Goal: Task Accomplishment & Management: Manage account settings

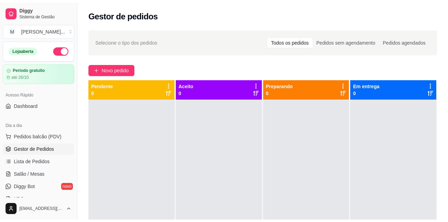
scroll to position [104, 0]
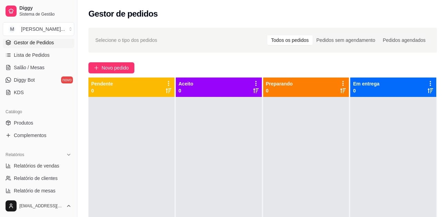
select select "ALL"
select select "0"
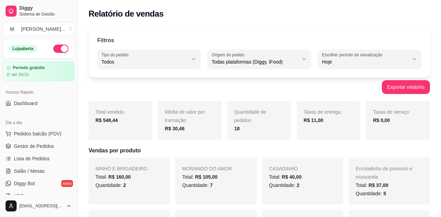
select select "ALL"
select select "0"
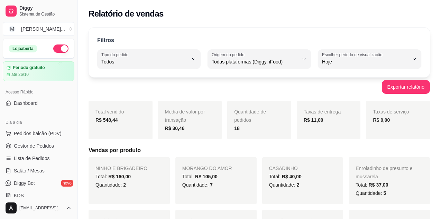
click at [354, 47] on div "Filtros ALL Tipo do pedido Todos Entrega Retirada Mesa Consumo local Tipo do pe…" at bounding box center [258, 53] width 341 height 50
click at [54, 133] on span "Pedidos balcão (PDV)" at bounding box center [38, 133] width 48 height 7
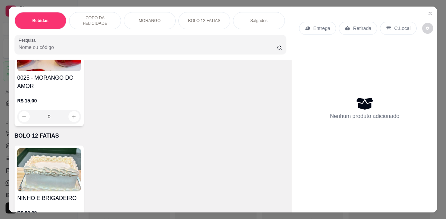
scroll to position [1037, 0]
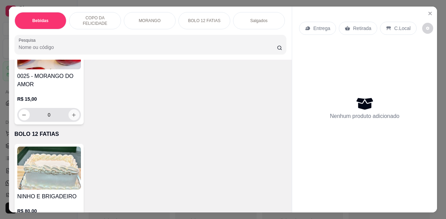
click at [72, 117] on icon "increase-product-quantity" at bounding box center [73, 115] width 5 height 5
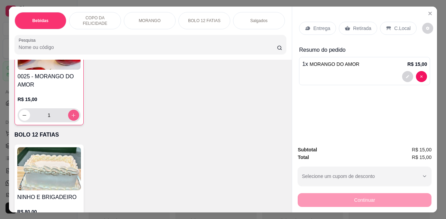
scroll to position [1037, 0]
click at [73, 118] on icon "increase-product-quantity" at bounding box center [73, 115] width 5 height 5
type input "2"
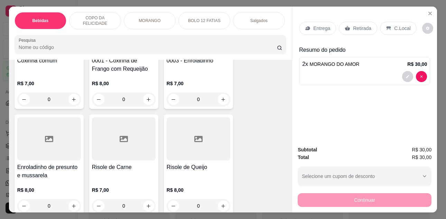
scroll to position [1245, 0]
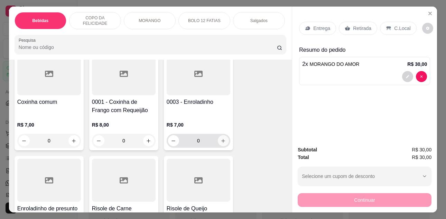
click at [221, 143] on icon "increase-product-quantity" at bounding box center [223, 141] width 5 height 5
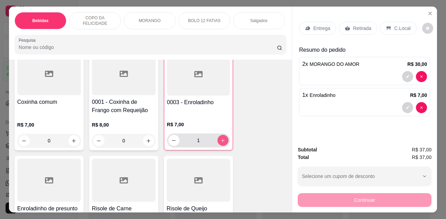
type input "1"
click at [389, 22] on div "C.Local" at bounding box center [398, 28] width 36 height 13
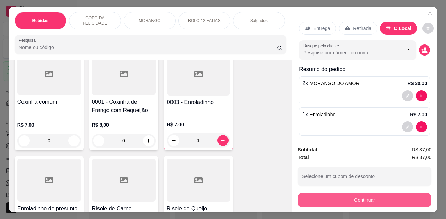
click at [396, 194] on button "Continuar" at bounding box center [365, 201] width 134 height 14
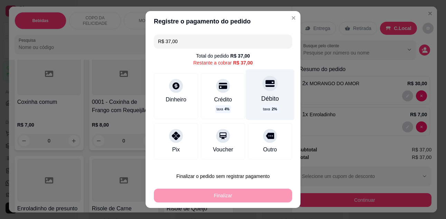
click at [268, 88] on div "Débito taxa 2 %" at bounding box center [270, 94] width 49 height 50
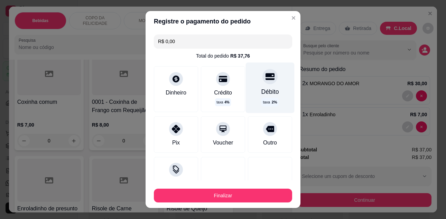
type input "R$ 0,00"
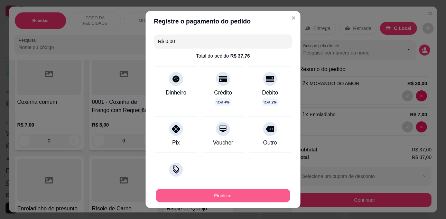
click at [262, 198] on button "Finalizar" at bounding box center [223, 195] width 134 height 13
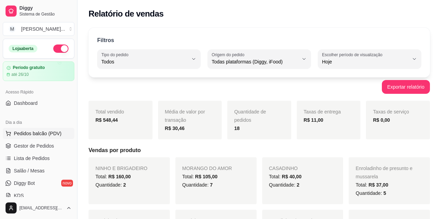
click at [40, 132] on span "Pedidos balcão (PDV)" at bounding box center [38, 133] width 48 height 7
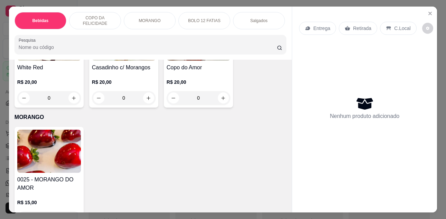
scroll to position [1002, 0]
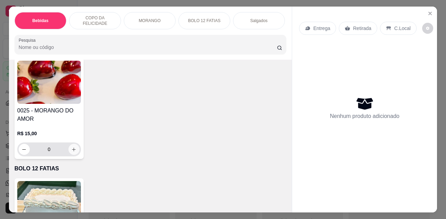
click at [74, 150] on icon "increase-product-quantity" at bounding box center [73, 149] width 5 height 5
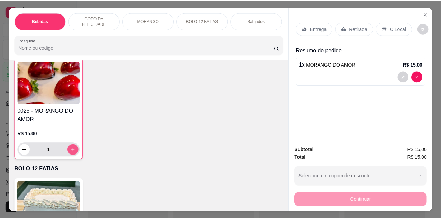
scroll to position [1003, 0]
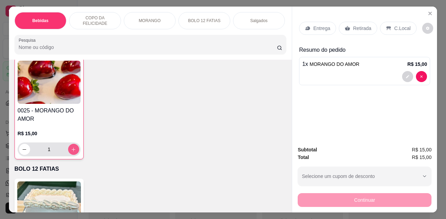
click at [74, 150] on button "increase-product-quantity" at bounding box center [73, 149] width 11 height 11
type input "3"
click at [427, 11] on icon "Close" at bounding box center [430, 14] width 6 height 6
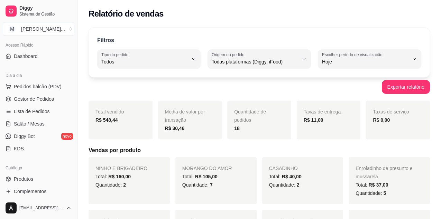
scroll to position [69, 0]
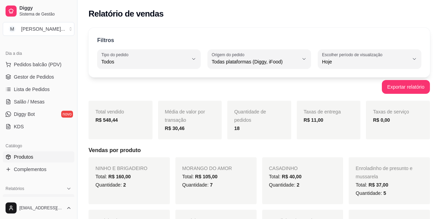
click at [36, 157] on link "Produtos" at bounding box center [39, 157] width 72 height 11
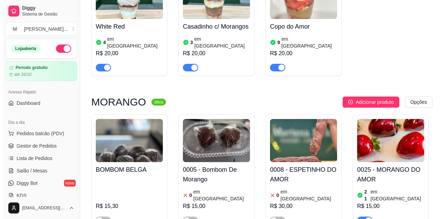
scroll to position [1590, 0]
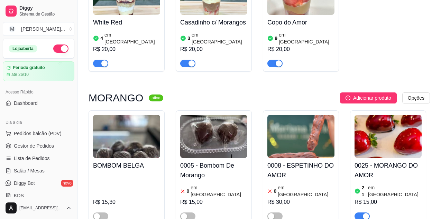
click at [383, 161] on h4 "0025 - MORANGO DO AMOR" at bounding box center [387, 170] width 67 height 19
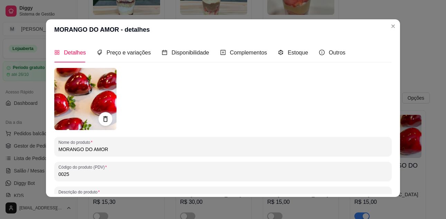
scroll to position [0, 0]
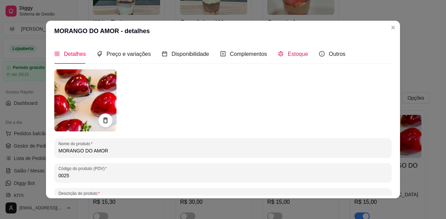
click at [291, 54] on span "Estoque" at bounding box center [298, 54] width 20 height 6
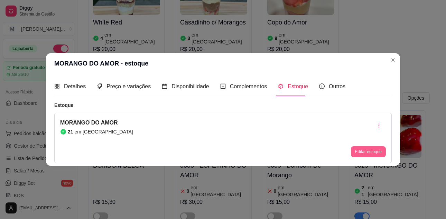
click at [373, 152] on button "Editar estoque" at bounding box center [368, 152] width 35 height 11
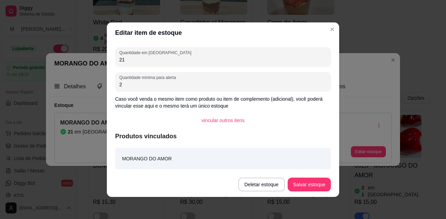
drag, startPoint x: 131, startPoint y: 59, endPoint x: 106, endPoint y: 58, distance: 25.2
click at [106, 58] on div "Editar item de estoque Quantidade em estoque 21 Quantidade mínima para alerta 2…" at bounding box center [223, 109] width 446 height 219
type input "17"
click at [315, 186] on button "Salvar estoque" at bounding box center [309, 185] width 43 height 14
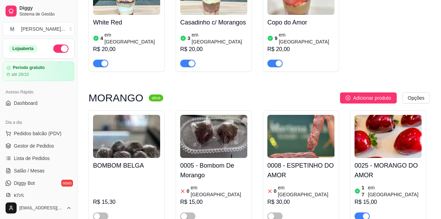
click at [395, 115] on img at bounding box center [387, 136] width 67 height 43
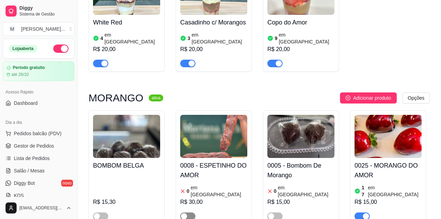
click at [186, 214] on div "button" at bounding box center [184, 217] width 6 height 6
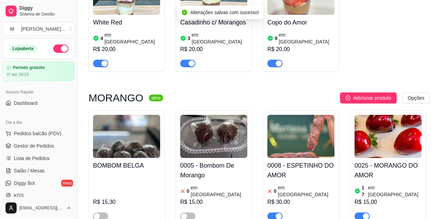
click at [286, 161] on h4 "0008 - ESPETINHO DO AMOR" at bounding box center [300, 170] width 67 height 19
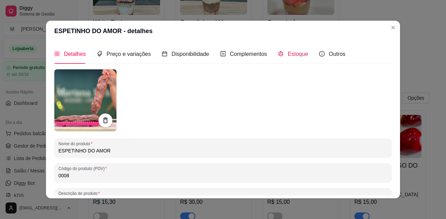
click at [296, 51] on span "Estoque" at bounding box center [298, 54] width 20 height 6
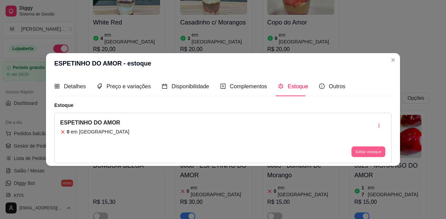
click at [371, 152] on button "Editar estoque" at bounding box center [368, 152] width 34 height 11
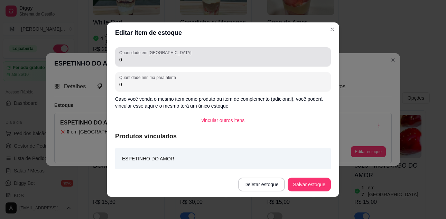
click at [178, 57] on input "0" at bounding box center [222, 59] width 207 height 7
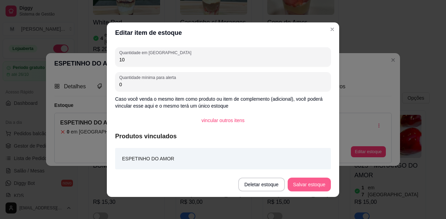
type input "10"
click at [326, 188] on button "Salvar estoque" at bounding box center [309, 185] width 43 height 14
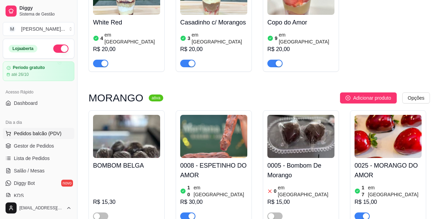
click at [45, 134] on span "Pedidos balcão (PDV)" at bounding box center [38, 133] width 48 height 7
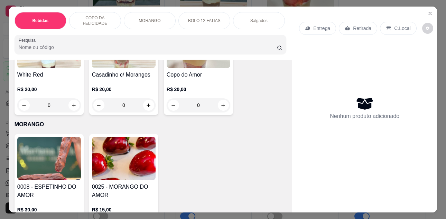
scroll to position [968, 0]
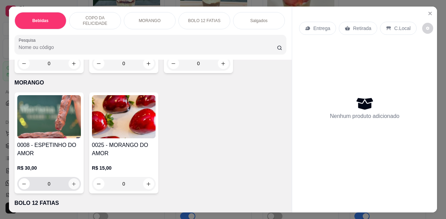
click at [73, 185] on icon "increase-product-quantity" at bounding box center [73, 184] width 5 height 5
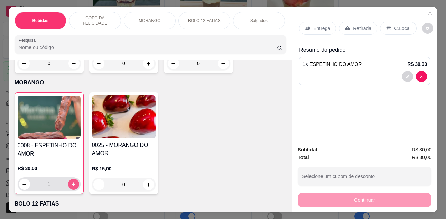
type input "1"
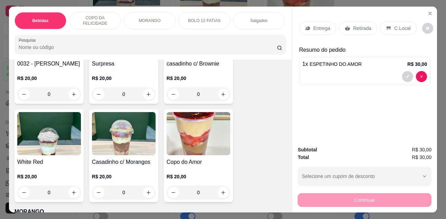
scroll to position [864, 0]
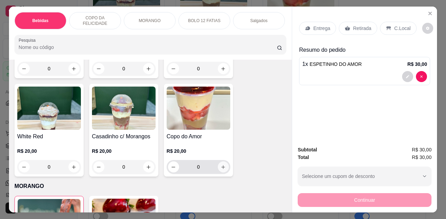
click at [221, 170] on icon "increase-product-quantity" at bounding box center [223, 167] width 5 height 5
type input "1"
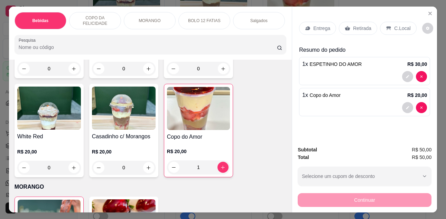
click at [398, 25] on p "C.Local" at bounding box center [402, 28] width 16 height 7
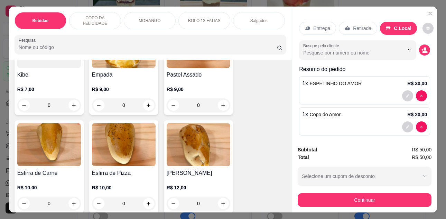
scroll to position [1521, 0]
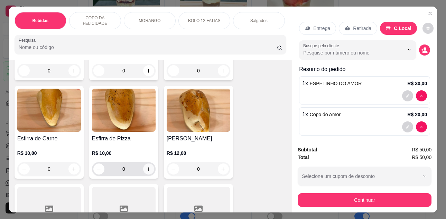
click at [146, 172] on icon "increase-product-quantity" at bounding box center [148, 169] width 5 height 5
type input "1"
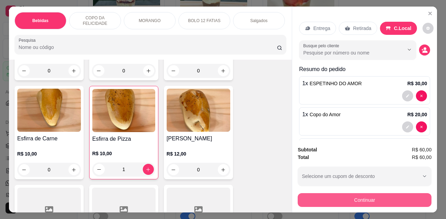
click at [354, 194] on button "Continuar" at bounding box center [365, 201] width 134 height 14
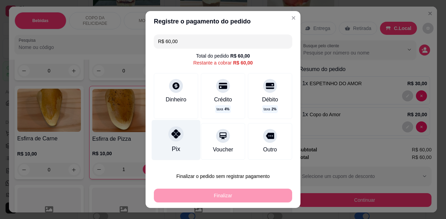
click at [173, 137] on icon at bounding box center [175, 134] width 9 height 9
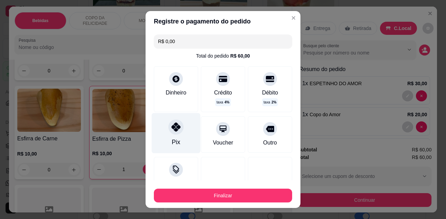
type input "R$ 0,00"
click at [171, 133] on div at bounding box center [175, 127] width 15 height 15
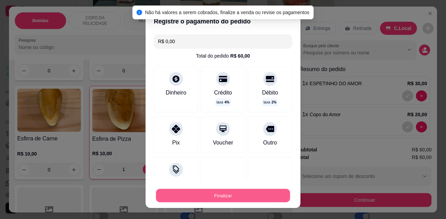
click at [242, 198] on button "Finalizar" at bounding box center [223, 195] width 134 height 13
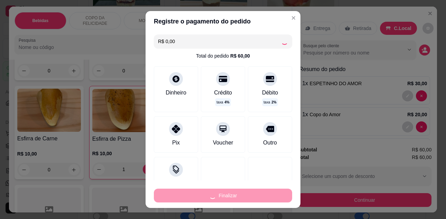
type input "0"
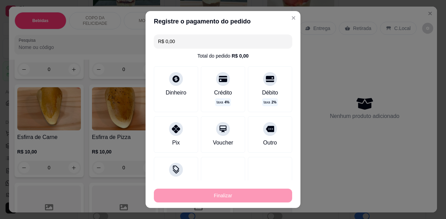
type input "-R$ 60,00"
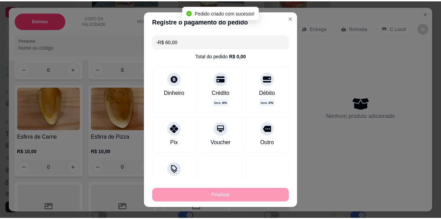
scroll to position [1519, 0]
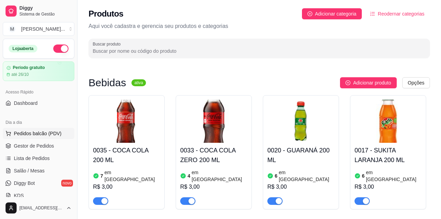
click at [36, 137] on button "Pedidos balcão (PDV)" at bounding box center [39, 133] width 72 height 11
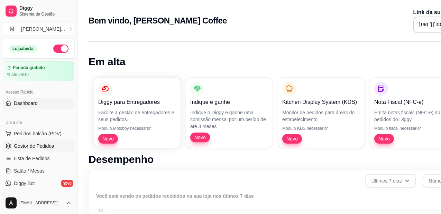
click at [32, 144] on span "Gestor de Pedidos" at bounding box center [34, 146] width 40 height 7
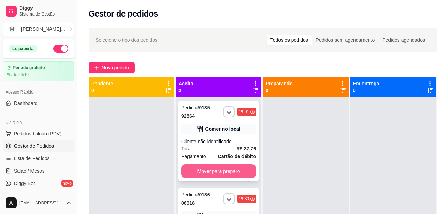
click at [211, 171] on button "Mover para preparo" at bounding box center [218, 172] width 75 height 14
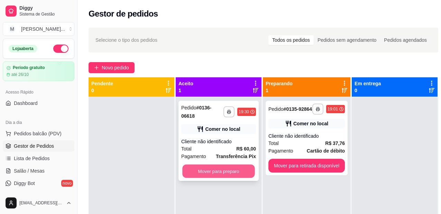
click at [230, 167] on button "Mover para preparo" at bounding box center [218, 171] width 73 height 13
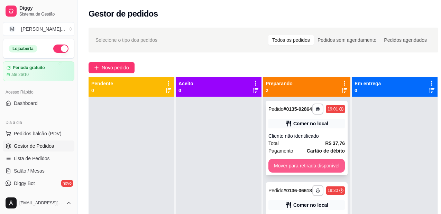
click at [322, 169] on button "Mover para retirada disponível" at bounding box center [306, 166] width 76 height 14
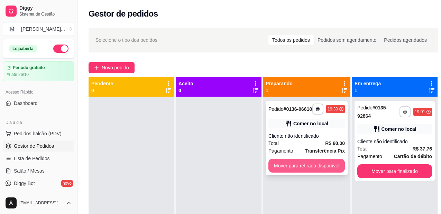
click at [323, 168] on button "Mover para retirada disponível" at bounding box center [306, 166] width 76 height 14
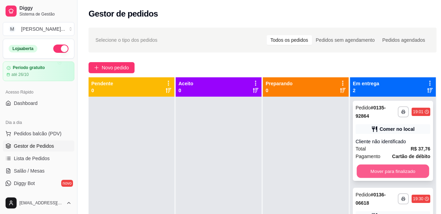
click at [403, 170] on button "Mover para finalizado" at bounding box center [392, 171] width 73 height 13
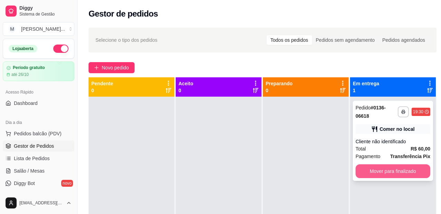
click at [401, 170] on button "Mover para finalizado" at bounding box center [392, 172] width 75 height 14
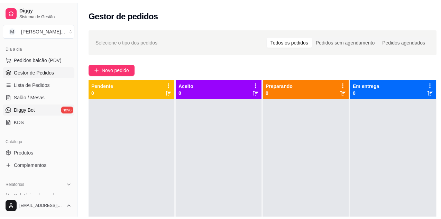
scroll to position [104, 0]
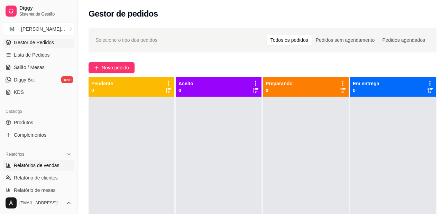
click at [46, 166] on span "Relatórios de vendas" at bounding box center [37, 165] width 46 height 7
select select "ALL"
select select "0"
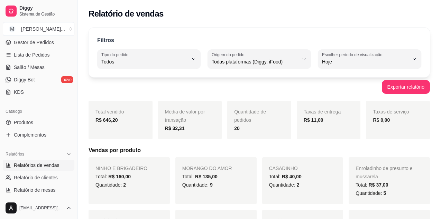
drag, startPoint x: 249, startPoint y: 86, endPoint x: 432, endPoint y: 196, distance: 213.9
click at [249, 87] on div "Exportar relatório" at bounding box center [258, 87] width 341 height 14
click at [319, 29] on div "Filtros ALL Tipo do pedido Todos Entrega Retirada Mesa Consumo local Tipo do pe…" at bounding box center [258, 53] width 341 height 50
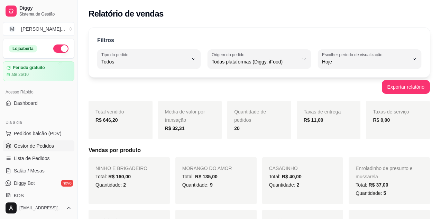
click at [43, 144] on span "Gestor de Pedidos" at bounding box center [34, 146] width 40 height 7
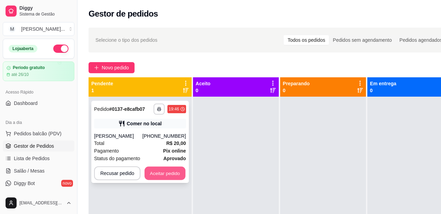
click at [167, 173] on button "Aceitar pedido" at bounding box center [164, 173] width 41 height 13
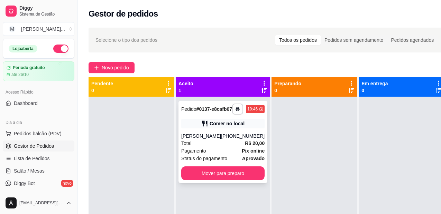
click at [202, 147] on div "Total R$ 20,00" at bounding box center [222, 144] width 83 height 8
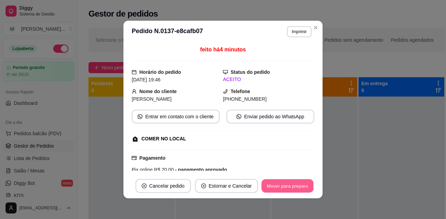
click at [287, 182] on button "Mover para preparo" at bounding box center [287, 186] width 52 height 13
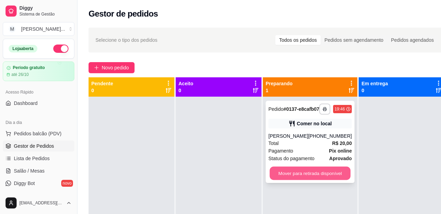
click at [320, 180] on button "Mover para retirada disponível" at bounding box center [310, 173] width 81 height 13
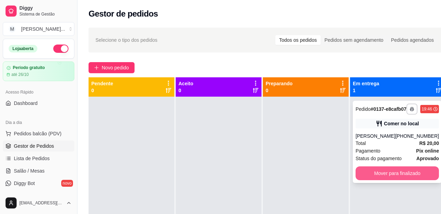
click at [404, 180] on button "Mover para finalizado" at bounding box center [396, 174] width 83 height 14
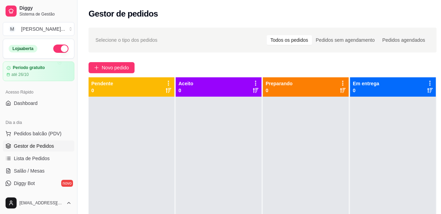
click at [86, 141] on div "Selecione o tipo dos pedidos Todos os pedidos Pedidos sem agendamento Pedidos a…" at bounding box center [262, 162] width 370 height 277
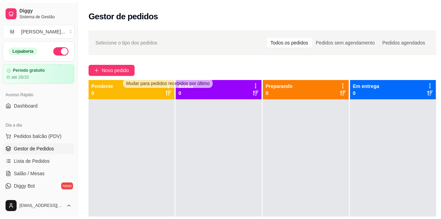
scroll to position [69, 0]
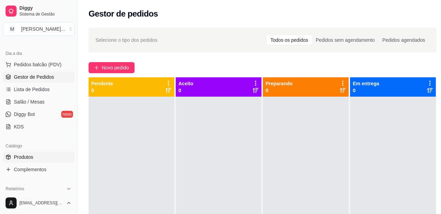
click at [56, 155] on link "Produtos" at bounding box center [39, 157] width 72 height 11
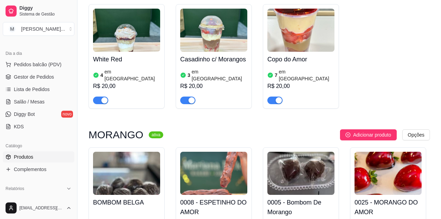
scroll to position [1625, 0]
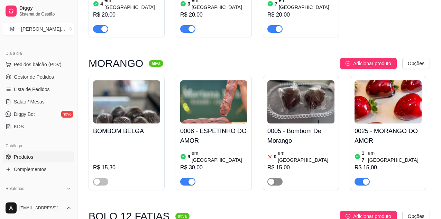
click at [275, 178] on span "button" at bounding box center [274, 182] width 15 height 8
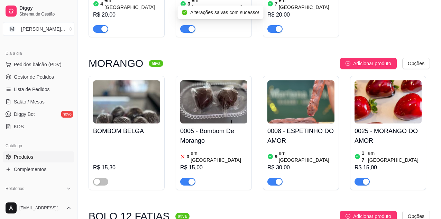
click at [286, 127] on h4 "0008 - ESPETINHO DO AMOR" at bounding box center [300, 136] width 67 height 19
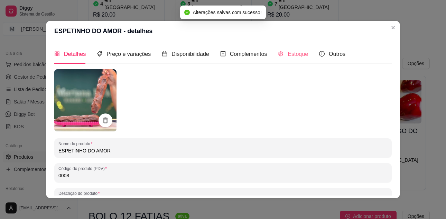
click at [292, 59] on div "Estoque" at bounding box center [293, 54] width 30 height 20
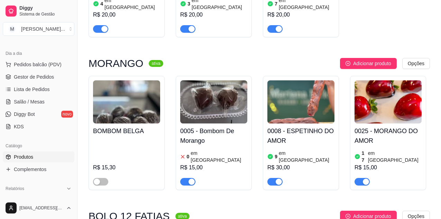
click at [210, 127] on h4 "0005 - Bombom De Morango" at bounding box center [213, 136] width 67 height 19
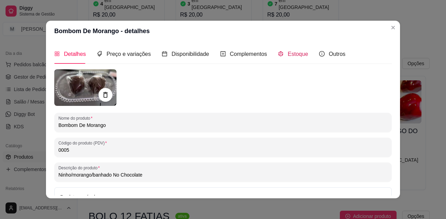
click at [301, 53] on span "Estoque" at bounding box center [298, 54] width 20 height 6
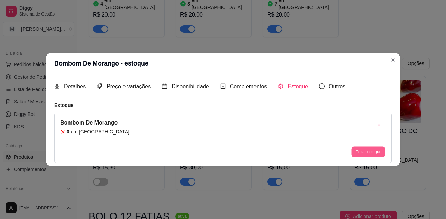
click at [363, 155] on button "Editar estoque" at bounding box center [368, 152] width 34 height 11
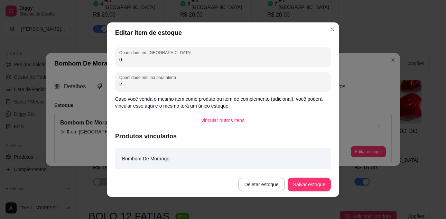
drag, startPoint x: 133, startPoint y: 62, endPoint x: 102, endPoint y: 66, distance: 31.4
click at [102, 66] on div "Editar item de estoque Quantidade em estoque 0 Quantidade mínima para alerta 2 …" at bounding box center [223, 109] width 446 height 219
type input "28"
click at [312, 186] on button "Salvar estoque" at bounding box center [309, 184] width 42 height 13
click at [318, 186] on button "Salvar estoque" at bounding box center [309, 185] width 43 height 14
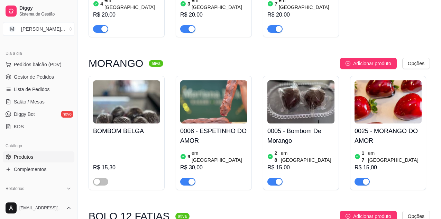
click at [413, 112] on div "0025 - MORANGO DO AMOR 17 em estoque R$ 15,00" at bounding box center [388, 133] width 76 height 114
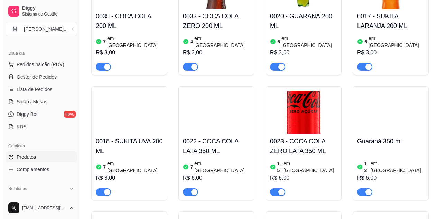
scroll to position [0, 0]
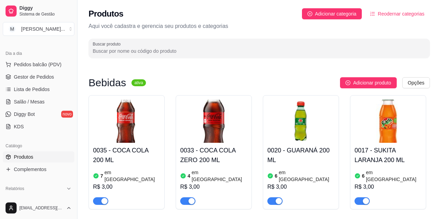
click at [95, 9] on h2 "Produtos" at bounding box center [105, 13] width 35 height 11
click at [202, 175] on article "em estoque" at bounding box center [219, 176] width 56 height 14
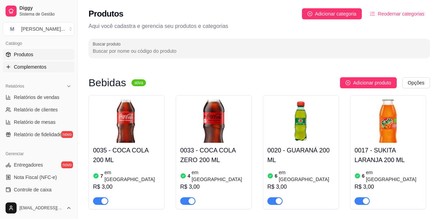
scroll to position [173, 0]
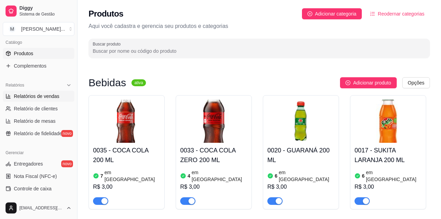
click at [39, 97] on span "Relatórios de vendas" at bounding box center [37, 96] width 46 height 7
select select "ALL"
select select "0"
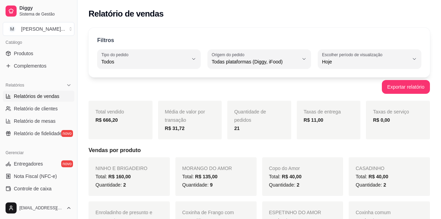
click at [124, 124] on div "R$ 666,20" at bounding box center [120, 120] width 50 height 8
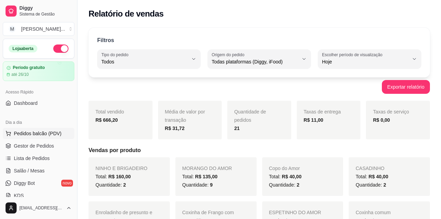
click at [31, 133] on span "Pedidos balcão (PDV)" at bounding box center [38, 133] width 48 height 7
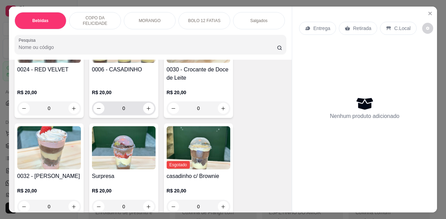
scroll to position [691, 0]
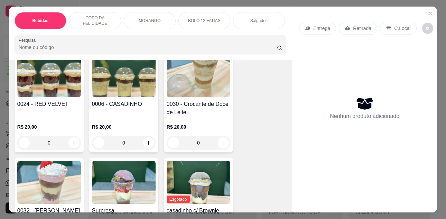
click at [127, 112] on div "0006 - CASADINHO" at bounding box center [124, 108] width 64 height 17
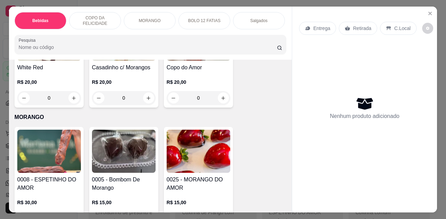
scroll to position [1072, 0]
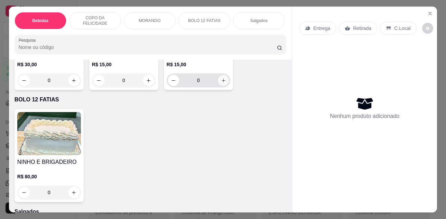
click at [221, 83] on icon "increase-product-quantity" at bounding box center [223, 80] width 5 height 5
type input "1"
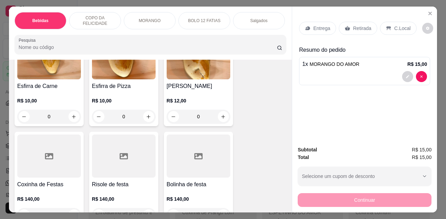
scroll to position [1591, 0]
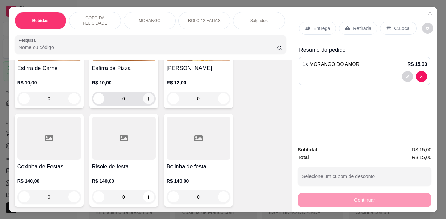
click at [148, 102] on icon "increase-product-quantity" at bounding box center [148, 98] width 5 height 5
type input "1"
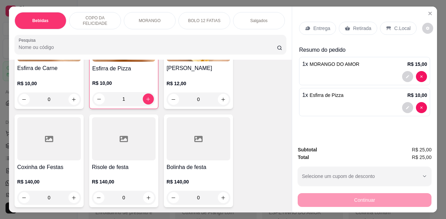
click at [394, 26] on p "C.Local" at bounding box center [402, 28] width 16 height 7
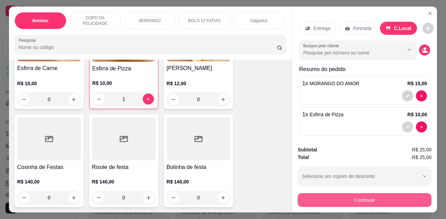
click at [344, 194] on button "Continuar" at bounding box center [365, 201] width 134 height 14
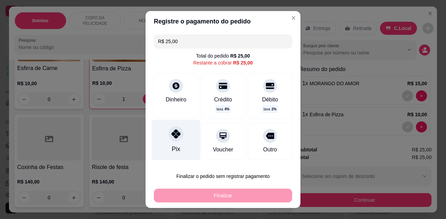
click at [171, 144] on div "Pix" at bounding box center [176, 140] width 49 height 40
type input "R$ 0,00"
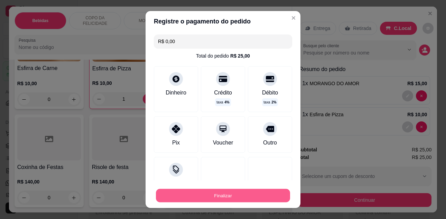
click at [223, 197] on button "Finalizar" at bounding box center [223, 195] width 134 height 13
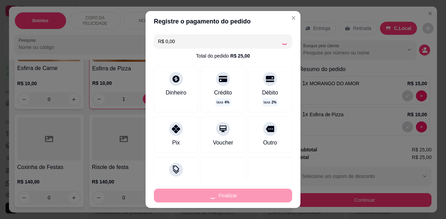
type input "0"
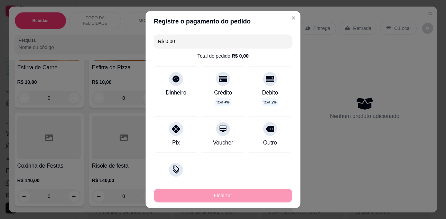
type input "-R$ 25,00"
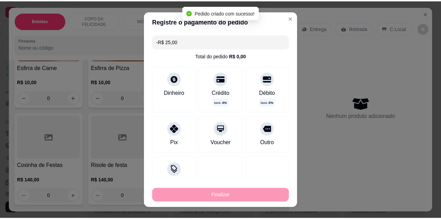
scroll to position [1590, 0]
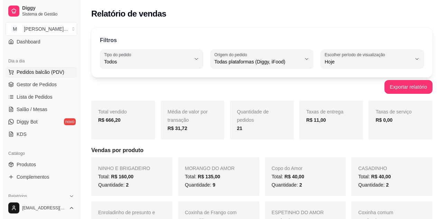
scroll to position [104, 0]
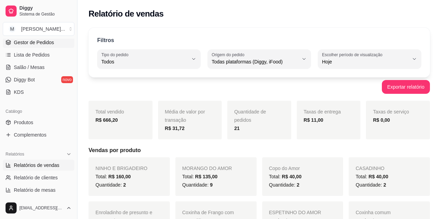
click at [31, 41] on span "Gestor de Pedidos" at bounding box center [34, 42] width 40 height 7
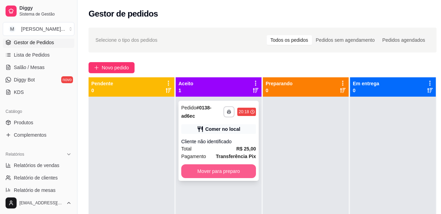
click at [222, 170] on button "Mover para preparo" at bounding box center [218, 172] width 75 height 14
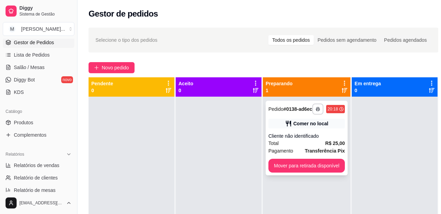
click at [289, 173] on div "**********" at bounding box center [306, 138] width 82 height 75
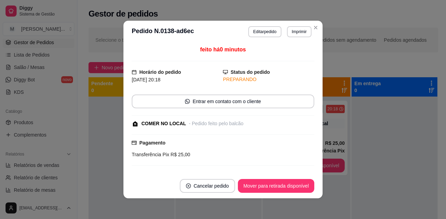
click at [292, 168] on div "feito há 0 minutos Horário do pedido 06/10/2025 20:18 Status do pedido PREPARAN…" at bounding box center [223, 108] width 183 height 125
click at [290, 184] on button "Mover para retirada disponível" at bounding box center [276, 186] width 76 height 14
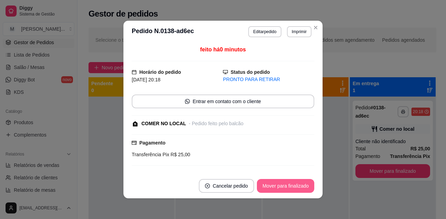
click at [301, 188] on button "Mover para finalizado" at bounding box center [285, 186] width 57 height 14
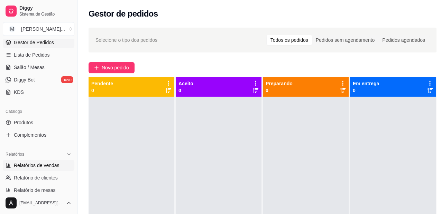
click at [31, 166] on span "Relatórios de vendas" at bounding box center [37, 165] width 46 height 7
select select "ALL"
select select "0"
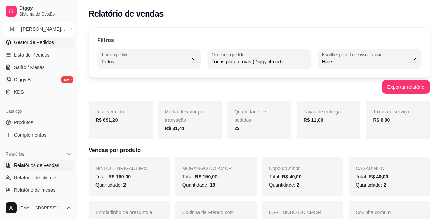
click at [37, 44] on span "Gestor de Pedidos" at bounding box center [34, 42] width 40 height 7
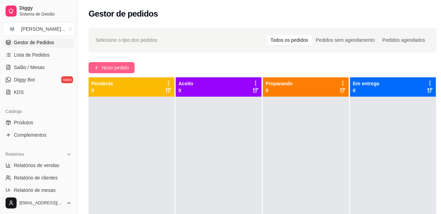
click at [130, 65] on button "Novo pedido" at bounding box center [111, 67] width 46 height 11
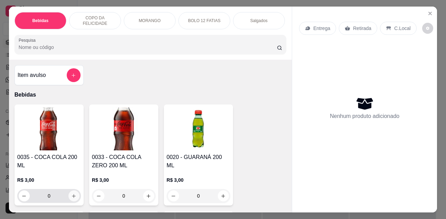
click at [71, 198] on icon "increase-product-quantity" at bounding box center [73, 196] width 5 height 5
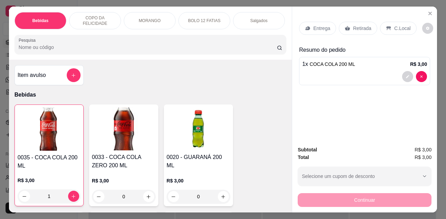
type input "1"
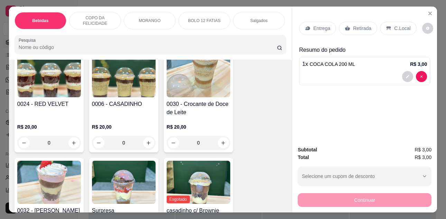
scroll to position [726, 0]
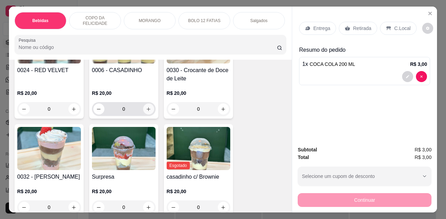
click at [146, 112] on icon "increase-product-quantity" at bounding box center [148, 109] width 5 height 5
type input "1"
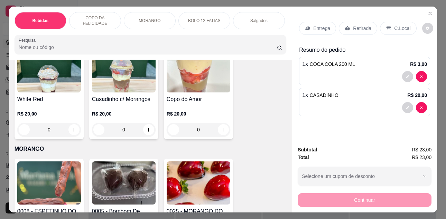
scroll to position [864, 0]
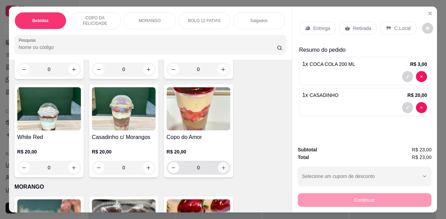
click at [225, 169] on button "increase-product-quantity" at bounding box center [223, 168] width 11 height 11
type input "1"
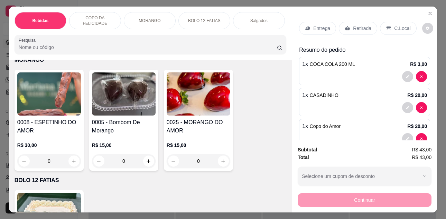
scroll to position [1002, 0]
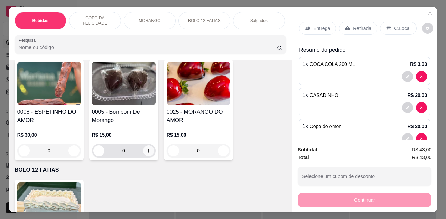
click at [149, 152] on button "increase-product-quantity" at bounding box center [148, 151] width 11 height 11
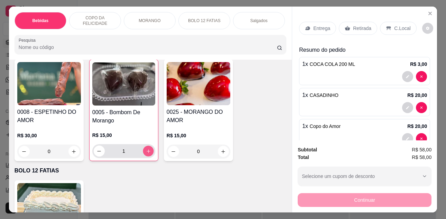
click at [149, 152] on button "increase-product-quantity" at bounding box center [148, 151] width 11 height 11
type input "2"
click at [72, 154] on icon "increase-product-quantity" at bounding box center [73, 151] width 5 height 5
type input "1"
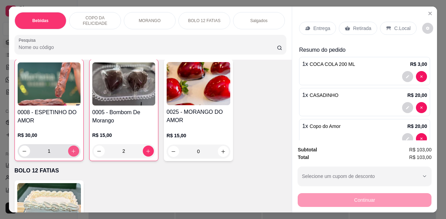
scroll to position [1003, 0]
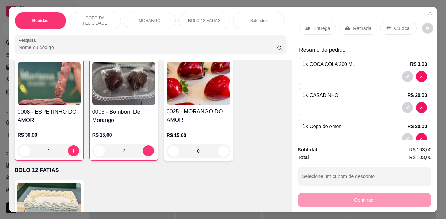
click at [396, 25] on p "C.Local" at bounding box center [402, 28] width 16 height 7
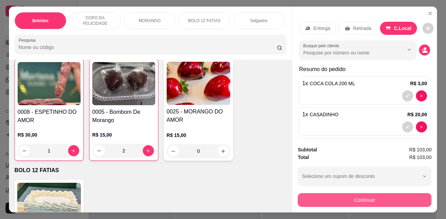
click at [372, 197] on button "Continuar" at bounding box center [365, 201] width 134 height 14
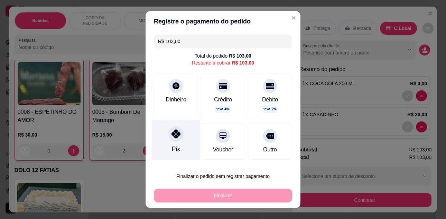
click at [171, 138] on icon at bounding box center [175, 134] width 9 height 9
type input "R$ 0,00"
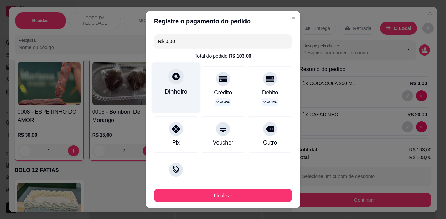
click at [174, 102] on div "Dinheiro" at bounding box center [176, 88] width 49 height 50
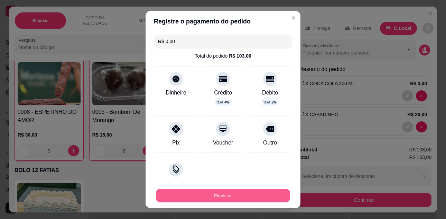
click at [269, 193] on button "Finalizar" at bounding box center [223, 195] width 134 height 13
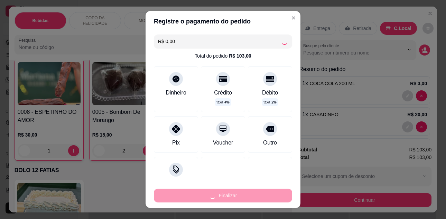
type input "0"
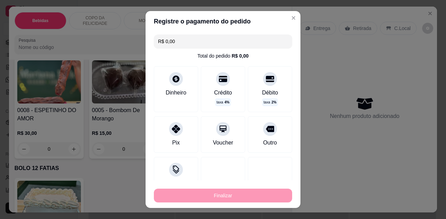
type input "-R$ 103,00"
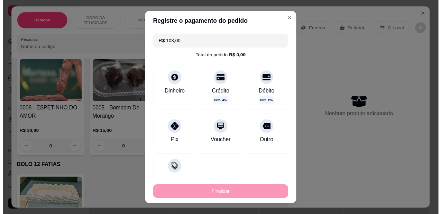
scroll to position [1001, 0]
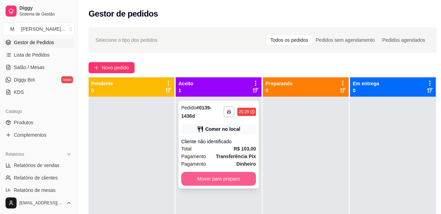
click at [252, 179] on button "Mover para preparo" at bounding box center [218, 179] width 75 height 14
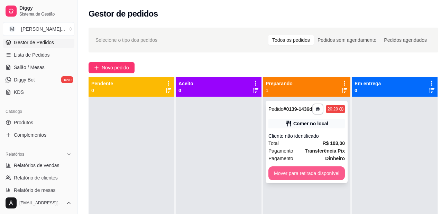
click at [329, 171] on button "Mover para retirada disponível" at bounding box center [306, 174] width 76 height 14
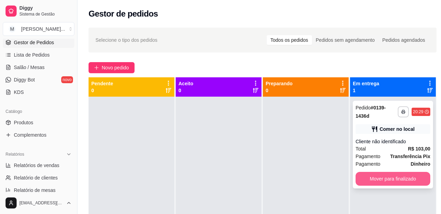
click at [401, 179] on button "Mover para finalizado" at bounding box center [392, 179] width 75 height 14
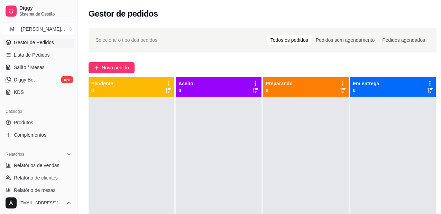
click at [296, 64] on div "Novo pedido" at bounding box center [262, 67] width 348 height 11
click at [41, 167] on span "Relatórios de vendas" at bounding box center [37, 165] width 46 height 7
select select "ALL"
select select "0"
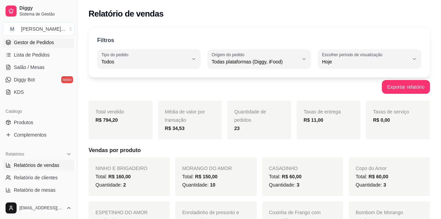
click at [42, 43] on span "Gestor de Pedidos" at bounding box center [34, 42] width 40 height 7
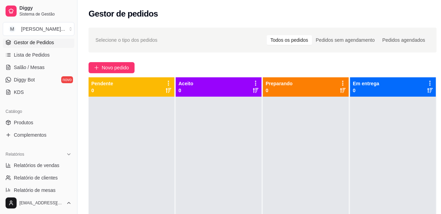
click at [42, 43] on span "Gestor de Pedidos" at bounding box center [34, 42] width 40 height 7
click at [105, 68] on span "Novo pedido" at bounding box center [115, 68] width 27 height 8
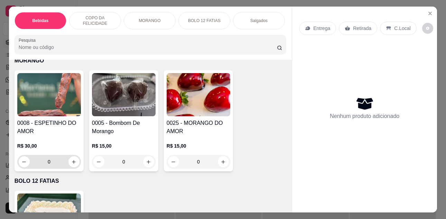
scroll to position [1037, 0]
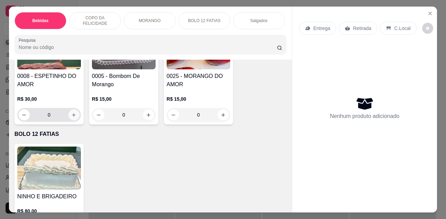
click at [75, 118] on button "increase-product-quantity" at bounding box center [73, 115] width 11 height 11
type input "1"
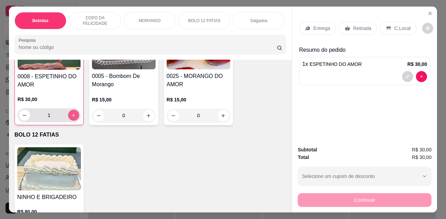
scroll to position [1037, 0]
click at [387, 26] on icon at bounding box center [389, 29] width 6 height 6
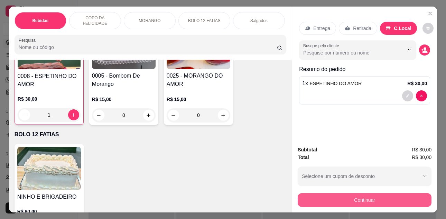
click at [354, 202] on button "Continuar" at bounding box center [365, 201] width 134 height 14
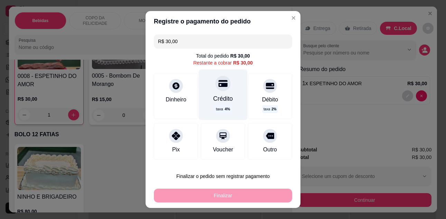
click at [218, 88] on icon at bounding box center [222, 83] width 9 height 9
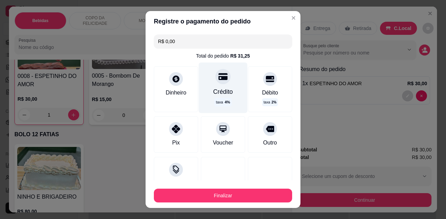
type input "R$ 0,00"
click at [213, 96] on div "Crédito" at bounding box center [223, 91] width 20 height 9
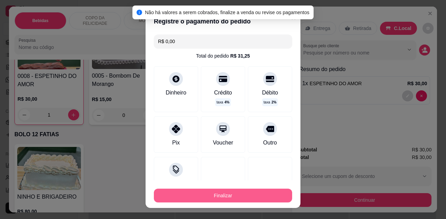
click at [244, 193] on button "Finalizar" at bounding box center [223, 196] width 138 height 14
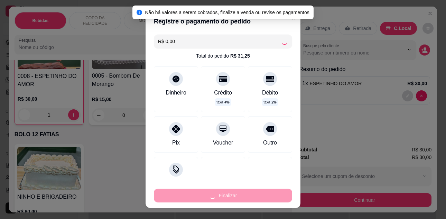
type input "0"
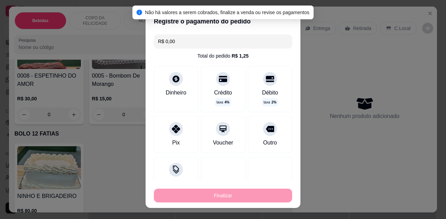
type input "-R$ 30,00"
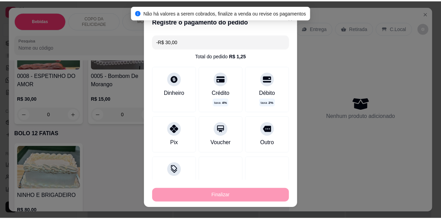
scroll to position [1037, 0]
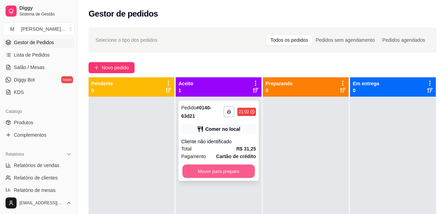
click at [235, 171] on button "Mover para preparo" at bounding box center [218, 171] width 73 height 13
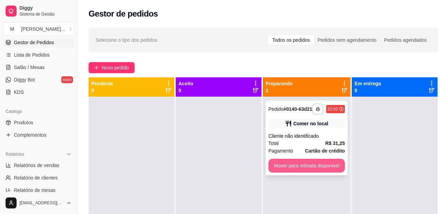
click at [326, 161] on button "Mover para retirada disponível" at bounding box center [306, 166] width 76 height 14
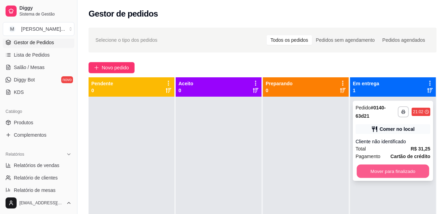
click at [389, 167] on button "Mover para finalizado" at bounding box center [392, 171] width 73 height 13
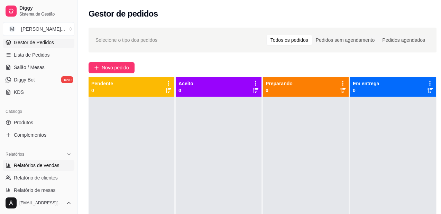
click at [56, 167] on span "Relatórios de vendas" at bounding box center [37, 165] width 46 height 7
select select "ALL"
select select "0"
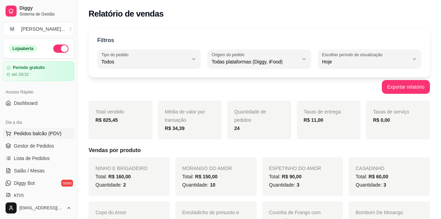
click at [50, 132] on span "Pedidos balcão (PDV)" at bounding box center [38, 133] width 48 height 7
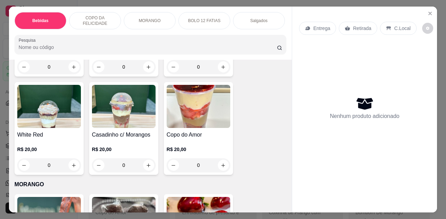
scroll to position [830, 0]
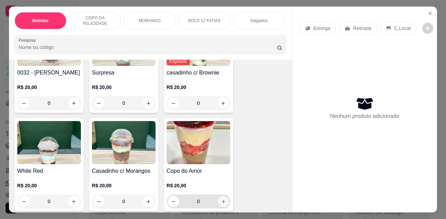
click at [222, 204] on icon "increase-product-quantity" at bounding box center [223, 201] width 5 height 5
type input "1"
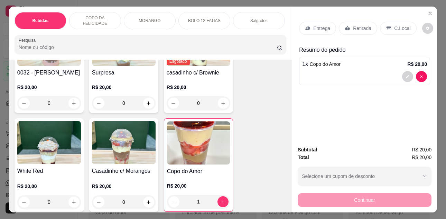
click at [313, 28] on p "Entrega" at bounding box center [321, 28] width 17 height 7
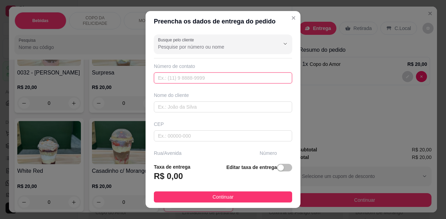
click at [185, 78] on input "text" at bounding box center [223, 78] width 138 height 11
type input "(33) 99931-0324"
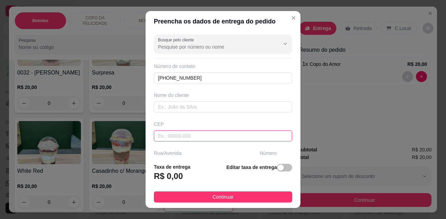
click at [188, 137] on input "text" at bounding box center [223, 136] width 138 height 11
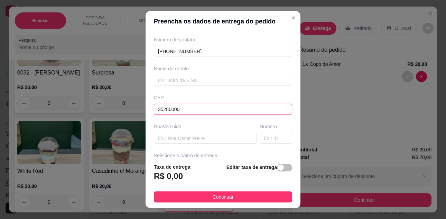
scroll to position [69, 0]
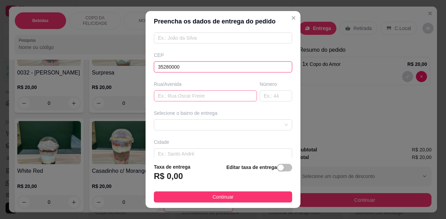
type input "35280000"
click at [181, 96] on input "text" at bounding box center [205, 96] width 103 height 11
type input "r"
type input "Rua B"
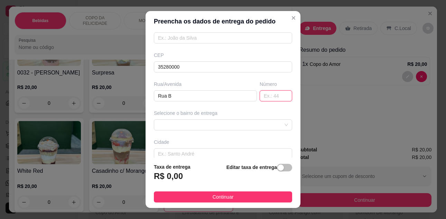
click at [267, 96] on input "text" at bounding box center [276, 96] width 32 height 11
click at [245, 125] on span at bounding box center [223, 125] width 130 height 10
type input "200"
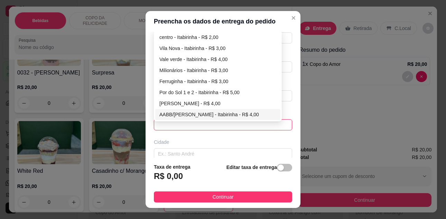
click at [249, 112] on div "AABB/Moreira Sales - Itabirinha - R$ 4,00" at bounding box center [217, 115] width 117 height 8
type input "Itabirinha"
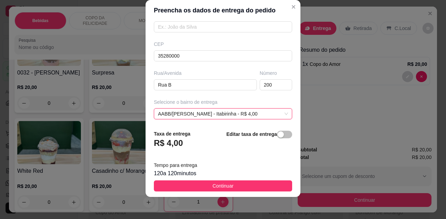
scroll to position [0, 0]
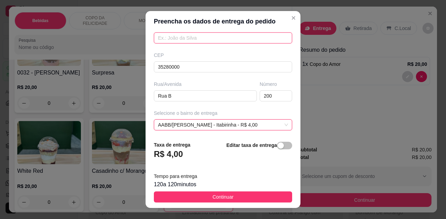
click at [206, 36] on input "text" at bounding box center [223, 37] width 138 height 11
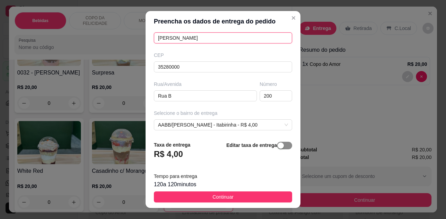
type input "Eliza"
click at [278, 146] on div "button" at bounding box center [281, 146] width 6 height 6
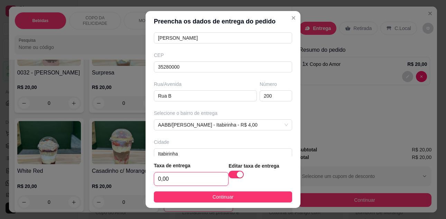
click at [170, 183] on input "0,00" at bounding box center [191, 179] width 74 height 13
type input "3,00"
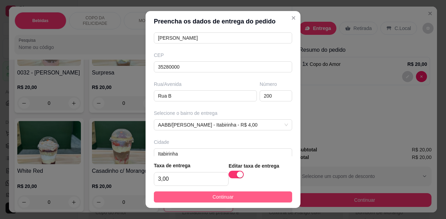
click at [200, 202] on button "Continuar" at bounding box center [223, 197] width 138 height 11
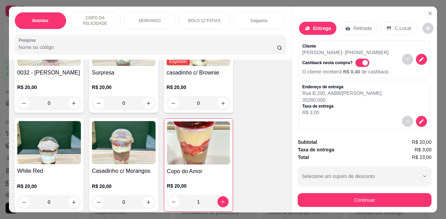
click at [362, 62] on span "Automatic updates" at bounding box center [365, 63] width 6 height 6
click at [357, 64] on input "Automatic updates" at bounding box center [357, 66] width 4 height 4
checkbox input "false"
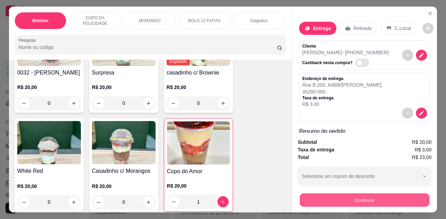
click at [370, 196] on button "Continuar" at bounding box center [365, 200] width 130 height 13
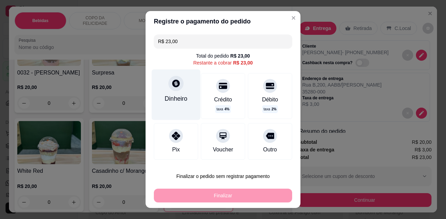
click at [170, 92] on div "Dinheiro" at bounding box center [176, 94] width 49 height 50
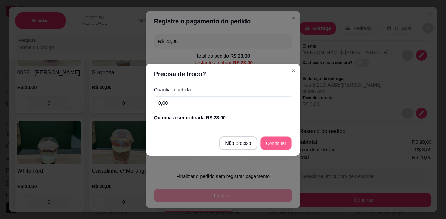
type input "R$ 0,00"
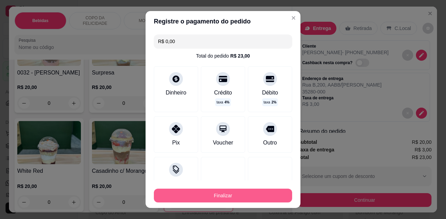
click at [203, 195] on button "Finalizar" at bounding box center [223, 196] width 138 height 14
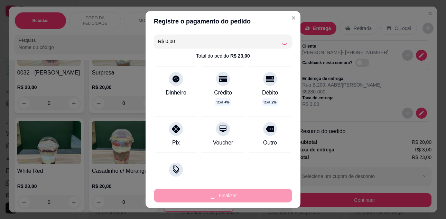
type input "0"
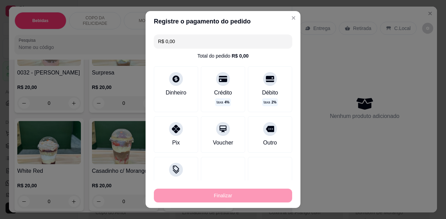
type input "-R$ 23,00"
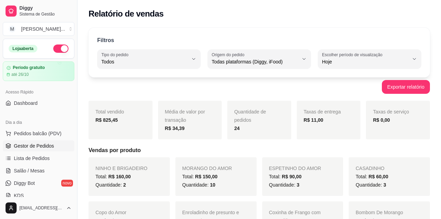
click at [32, 147] on span "Gestor de Pedidos" at bounding box center [34, 146] width 40 height 7
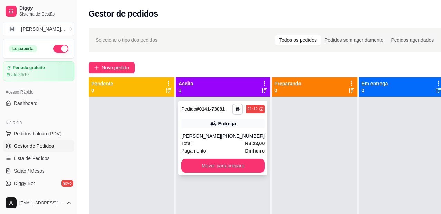
click at [245, 146] on strong "R$ 23,00" at bounding box center [255, 144] width 20 height 6
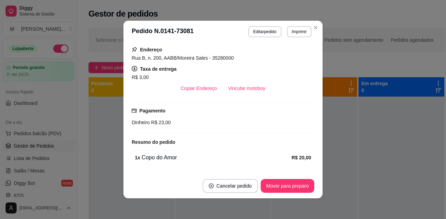
scroll to position [104, 0]
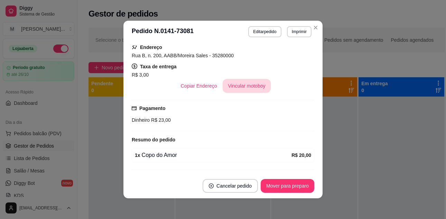
click at [251, 86] on button "Vincular motoboy" at bounding box center [247, 86] width 48 height 14
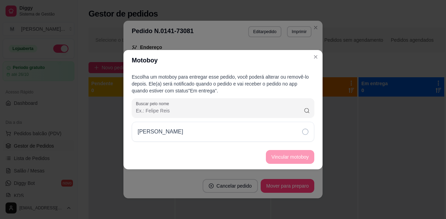
click at [307, 132] on icon at bounding box center [305, 132] width 6 height 6
click at [302, 159] on button "Vincular motoboy" at bounding box center [290, 157] width 48 height 14
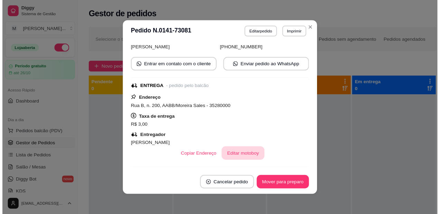
scroll to position [0, 0]
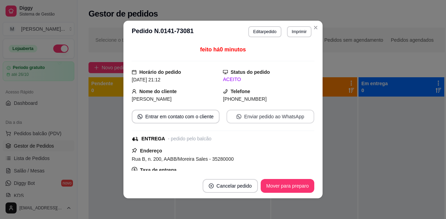
click at [260, 120] on button "Enviar pedido ao WhatsApp" at bounding box center [270, 117] width 88 height 14
click at [296, 186] on button "Mover para preparo" at bounding box center [287, 186] width 52 height 13
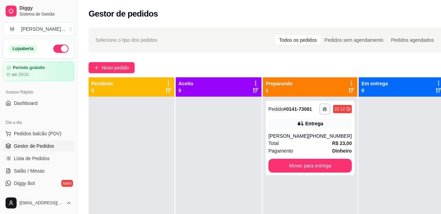
click at [202, 61] on div "**********" at bounding box center [266, 162] width 378 height 277
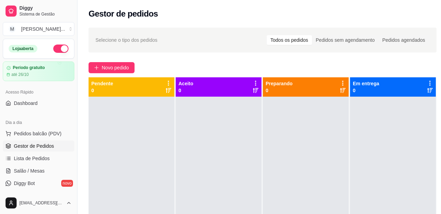
click at [307, 130] on div at bounding box center [306, 204] width 86 height 214
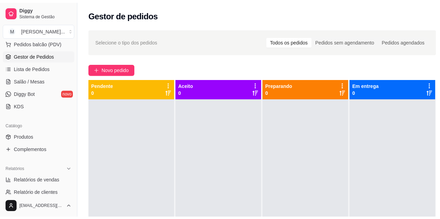
scroll to position [104, 0]
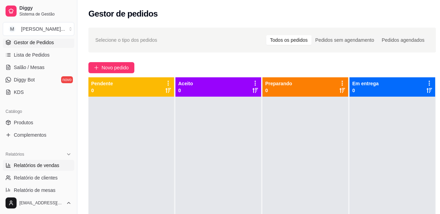
click at [56, 167] on span "Relatórios de vendas" at bounding box center [37, 165] width 46 height 7
select select "ALL"
select select "0"
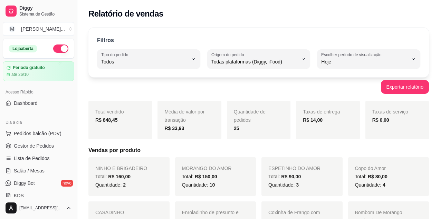
click at [54, 49] on button "button" at bounding box center [60, 49] width 15 height 8
click at [34, 132] on span "Pedidos balcão (PDV)" at bounding box center [38, 133] width 48 height 7
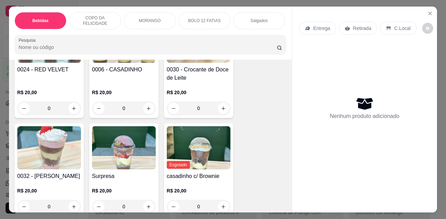
scroll to position [899, 0]
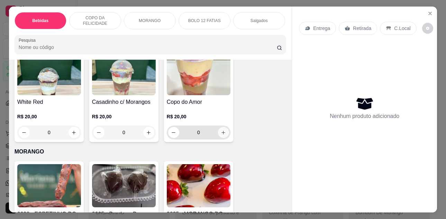
click at [221, 134] on icon "increase-product-quantity" at bounding box center [223, 132] width 5 height 5
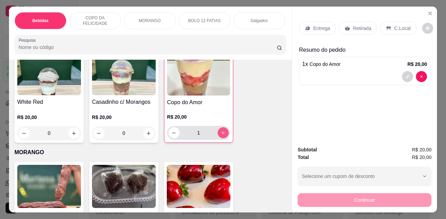
type input "1"
click at [363, 25] on p "Retirada" at bounding box center [362, 28] width 18 height 7
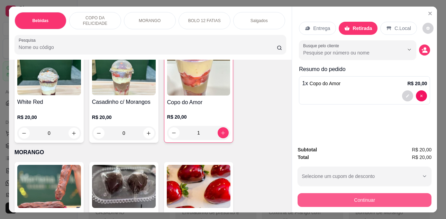
click at [381, 198] on button "Continuar" at bounding box center [364, 201] width 134 height 14
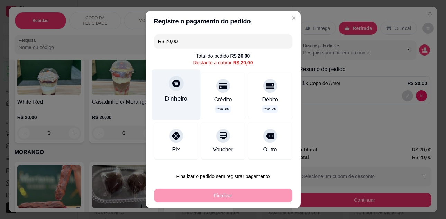
click at [178, 112] on div "Dinheiro" at bounding box center [175, 94] width 49 height 50
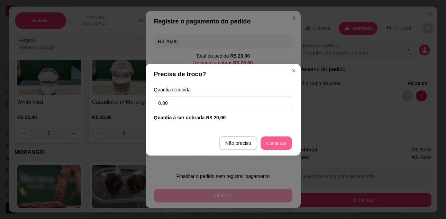
type input "R$ 0,00"
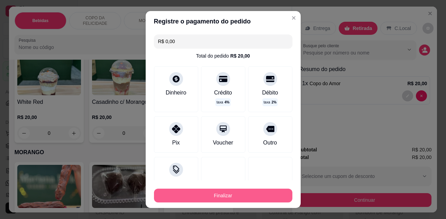
click at [267, 196] on button "Finalizar" at bounding box center [223, 196] width 138 height 14
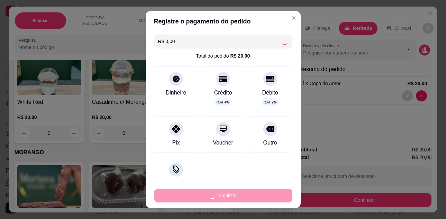
type input "0"
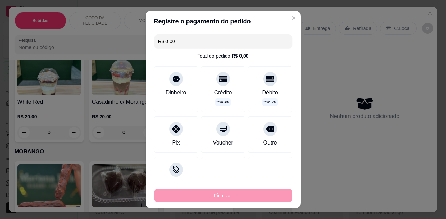
type input "-R$ 20,00"
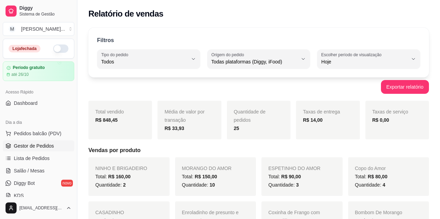
click at [43, 148] on span "Gestor de Pedidos" at bounding box center [34, 146] width 40 height 7
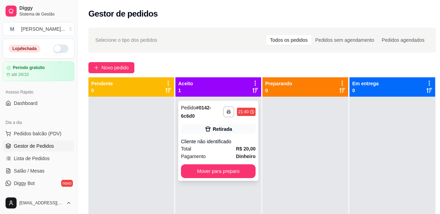
click at [214, 148] on div "Total R$ 20,00" at bounding box center [218, 149] width 75 height 8
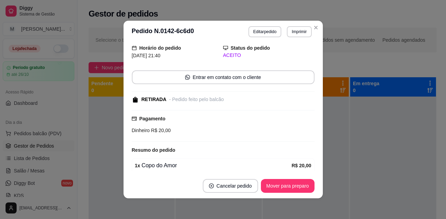
scroll to position [35, 0]
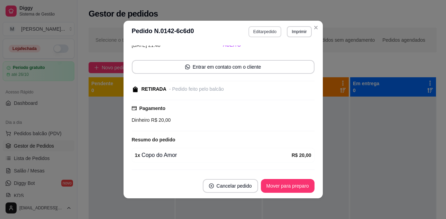
click at [262, 32] on button "Editar pedido" at bounding box center [264, 31] width 33 height 11
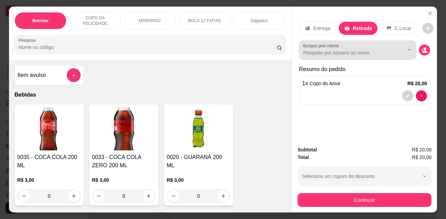
click at [381, 49] on input "Busque pelo cliente" at bounding box center [348, 52] width 90 height 7
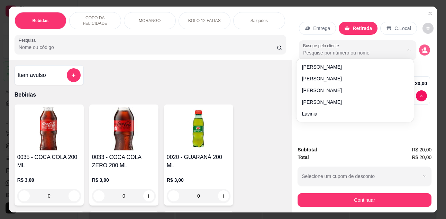
click at [423, 47] on circle "decrease-product-quantity" at bounding box center [424, 48] width 3 height 3
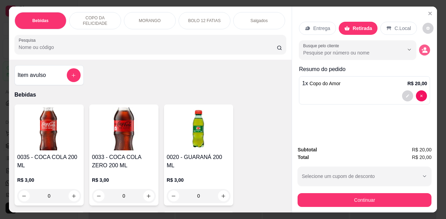
click at [423, 47] on circle "decrease-product-quantity" at bounding box center [424, 48] width 3 height 3
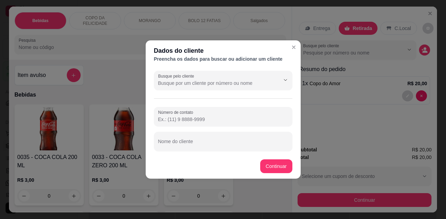
click at [211, 117] on input "Número de contato" at bounding box center [223, 119] width 130 height 7
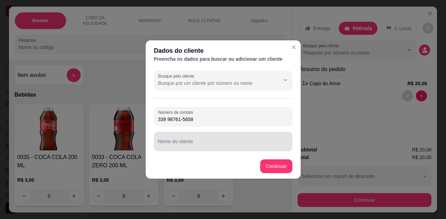
type input "339 98761-5658"
click at [213, 140] on div at bounding box center [223, 142] width 130 height 14
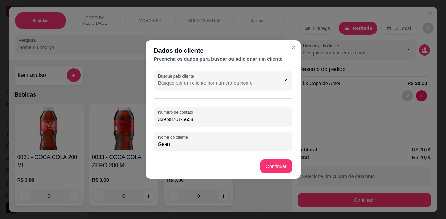
type input "Geane"
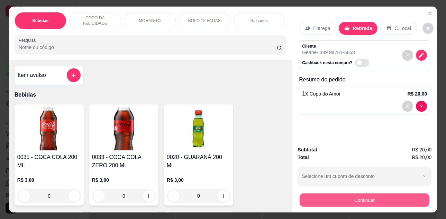
click at [379, 198] on button "Continuar" at bounding box center [364, 200] width 130 height 13
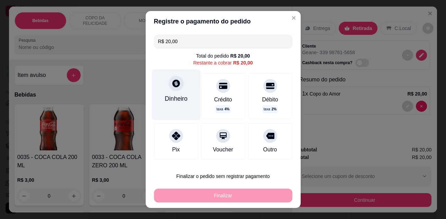
click at [165, 103] on div "Dinheiro" at bounding box center [176, 98] width 23 height 9
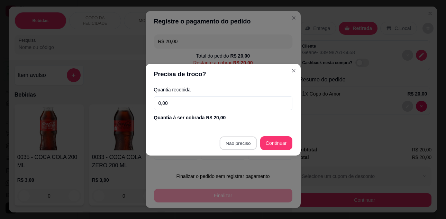
type input "R$ 0,00"
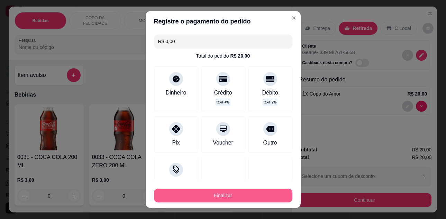
click at [265, 196] on button "Finalizar" at bounding box center [223, 196] width 138 height 14
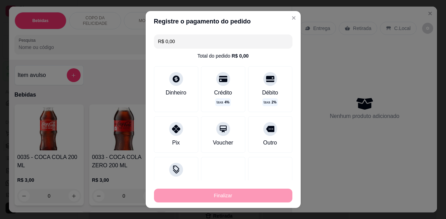
type input "0"
type input "-R$ 20,00"
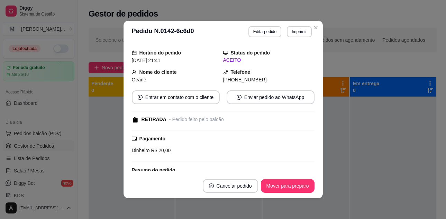
scroll to position [50, 0]
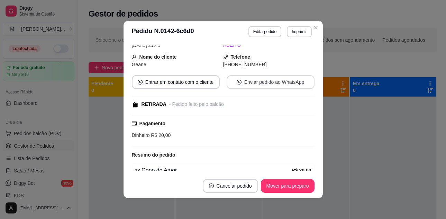
click at [249, 86] on button "Enviar pedido ao WhatsApp" at bounding box center [270, 82] width 88 height 14
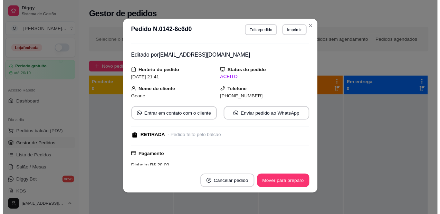
scroll to position [15, 0]
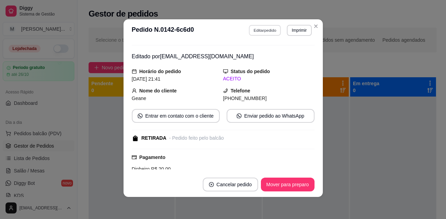
click at [262, 32] on button "Editar pedido" at bounding box center [265, 30] width 32 height 11
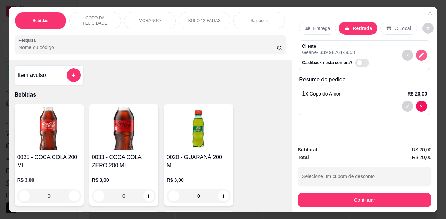
click at [419, 54] on icon "decrease-product-quantity" at bounding box center [421, 55] width 5 height 5
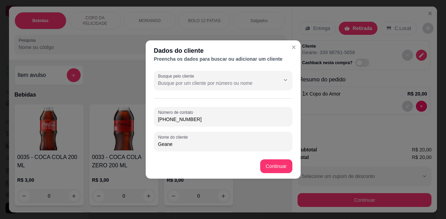
drag, startPoint x: 214, startPoint y: 121, endPoint x: 174, endPoint y: 117, distance: 41.0
click at [174, 117] on input "(33) 9 9876-15658" at bounding box center [223, 119] width 130 height 7
type input "(33) 98761-5658"
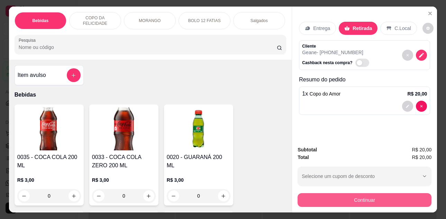
click at [354, 196] on button "Continuar" at bounding box center [364, 201] width 134 height 14
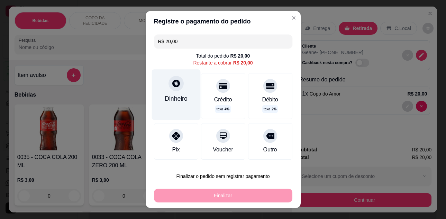
click at [179, 97] on div "Dinheiro" at bounding box center [176, 98] width 23 height 9
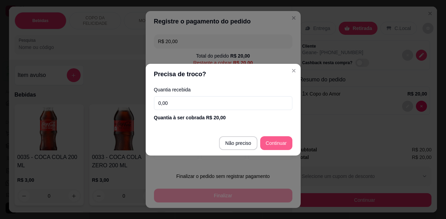
type input "R$ 0,00"
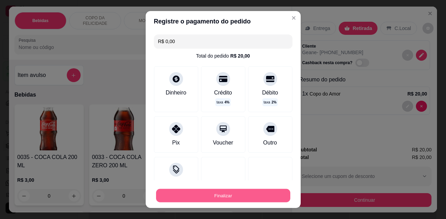
click at [253, 199] on button "Finalizar" at bounding box center [223, 195] width 134 height 13
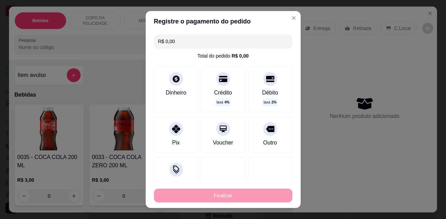
type input "0"
type input "-R$ 20,00"
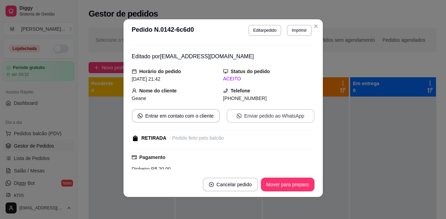
click at [258, 118] on button "Enviar pedido ao WhatsApp" at bounding box center [270, 116] width 88 height 14
click at [282, 186] on button "Mover para preparo" at bounding box center [287, 184] width 52 height 13
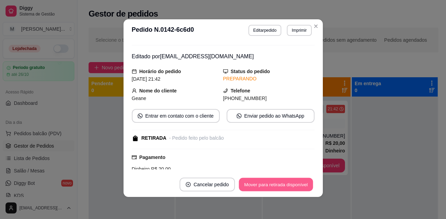
click at [282, 186] on button "Mover para retirada disponível" at bounding box center [276, 184] width 74 height 13
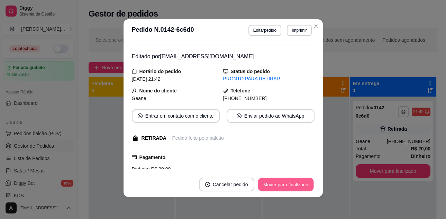
click at [282, 185] on button "Mover para finalizado" at bounding box center [286, 184] width 56 height 13
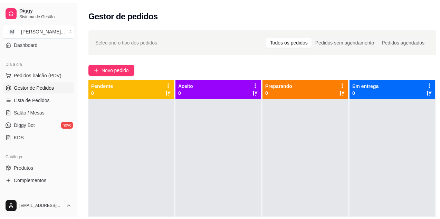
scroll to position [104, 0]
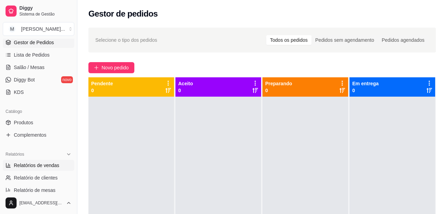
click at [49, 167] on span "Relatórios de vendas" at bounding box center [37, 165] width 46 height 7
select select "ALL"
select select "0"
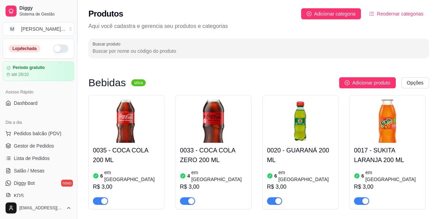
scroll to position [104, 0]
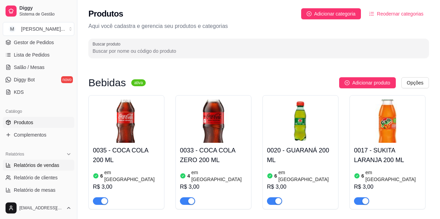
click at [47, 163] on span "Relatórios de vendas" at bounding box center [37, 165] width 46 height 7
select select "ALL"
select select "0"
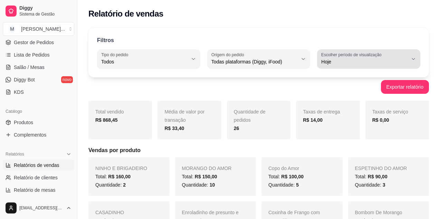
click at [382, 59] on span "Hoje" at bounding box center [364, 61] width 87 height 7
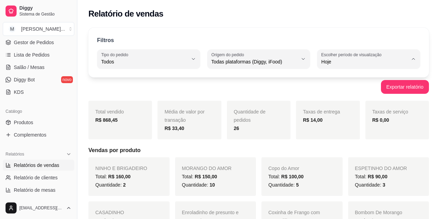
click at [365, 90] on span "Ontem" at bounding box center [366, 89] width 82 height 7
type input "1"
select select "1"
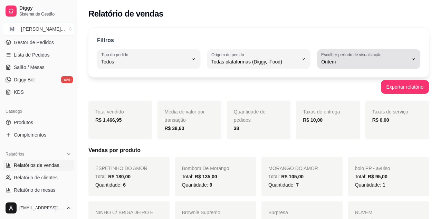
click at [368, 59] on span "Ontem" at bounding box center [364, 61] width 87 height 7
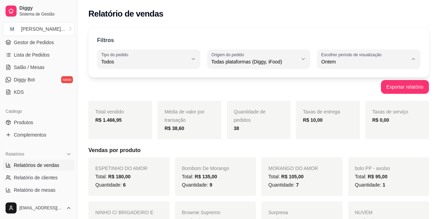
click at [348, 102] on span "7 dias" at bounding box center [366, 101] width 82 height 7
type input "7"
select select "7"
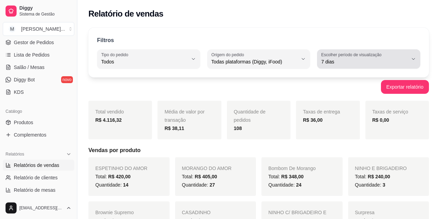
click at [403, 62] on span "7 dias" at bounding box center [364, 61] width 87 height 7
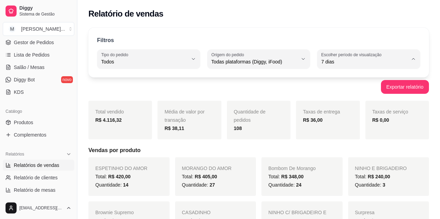
click at [352, 149] on span "Customizado" at bounding box center [366, 146] width 82 height 7
type input "-1"
select select "-1"
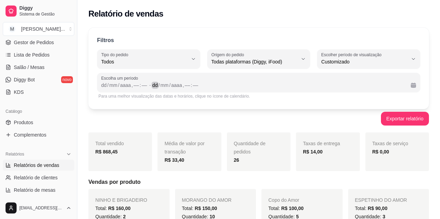
click at [351, 84] on div "dd / mm / aaaa , –– : ––" at bounding box center [278, 85] width 253 height 8
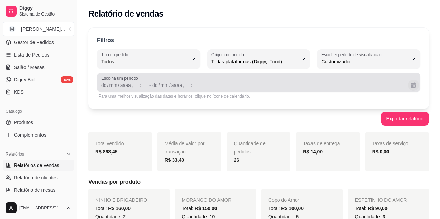
click at [414, 83] on button "Calendário" at bounding box center [413, 85] width 11 height 11
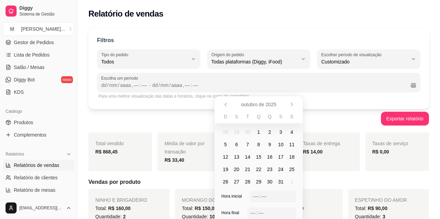
click at [292, 130] on span "4" at bounding box center [292, 132] width 3 height 7
click at [261, 132] on span "1" at bounding box center [258, 132] width 11 height 11
click at [237, 143] on span "6" at bounding box center [236, 144] width 3 height 7
click at [258, 133] on span "1" at bounding box center [259, 132] width 3 height 7
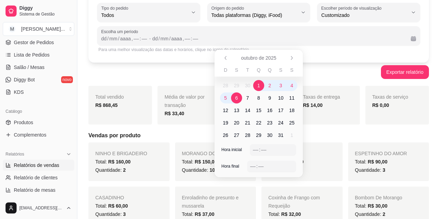
scroll to position [35, 0]
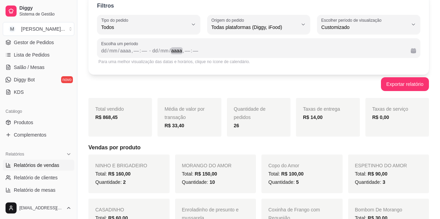
click at [174, 51] on div "aaaa" at bounding box center [177, 50] width 12 height 7
click at [349, 52] on div "dd / mm / aaaa , –– : ––" at bounding box center [278, 51] width 253 height 8
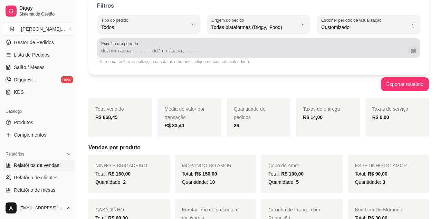
click at [415, 53] on button "Calendário" at bounding box center [413, 50] width 11 height 11
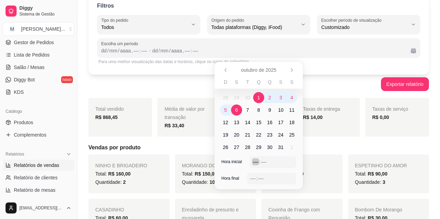
click at [253, 162] on div "––" at bounding box center [255, 162] width 7 height 7
click at [258, 165] on div "––" at bounding box center [255, 162] width 7 height 7
click at [255, 182] on div "–– : ––" at bounding box center [271, 179] width 43 height 8
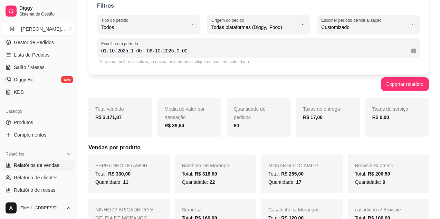
click at [314, 88] on div "Exportar relatório" at bounding box center [258, 84] width 341 height 14
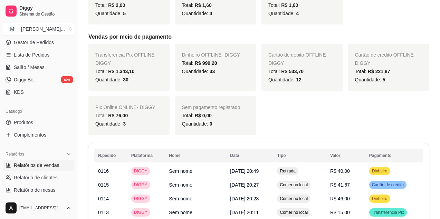
scroll to position [760, 0]
